Goal: Information Seeking & Learning: Learn about a topic

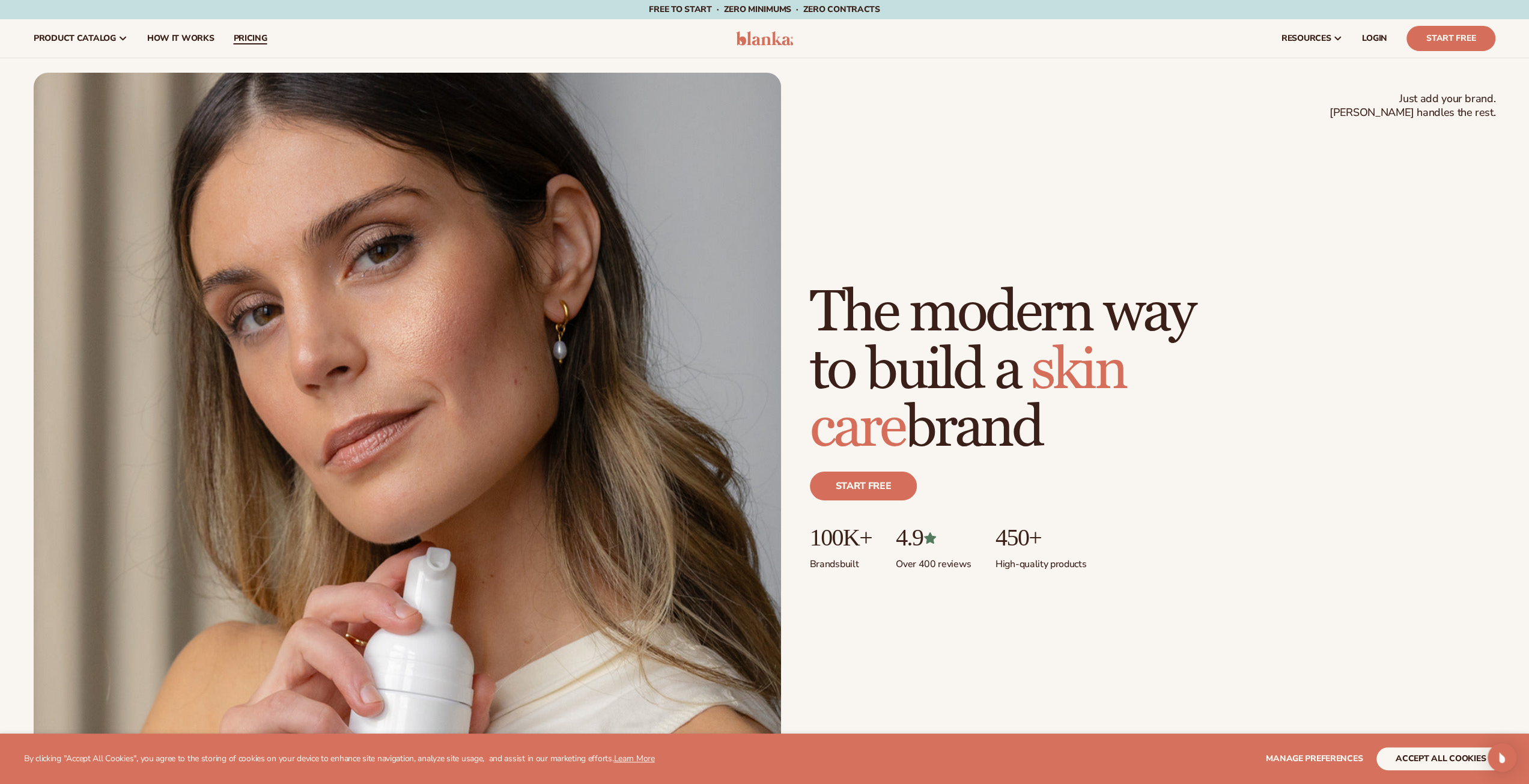
click at [239, 46] on link "pricing" at bounding box center [250, 38] width 53 height 39
